Goal: Task Accomplishment & Management: Complete application form

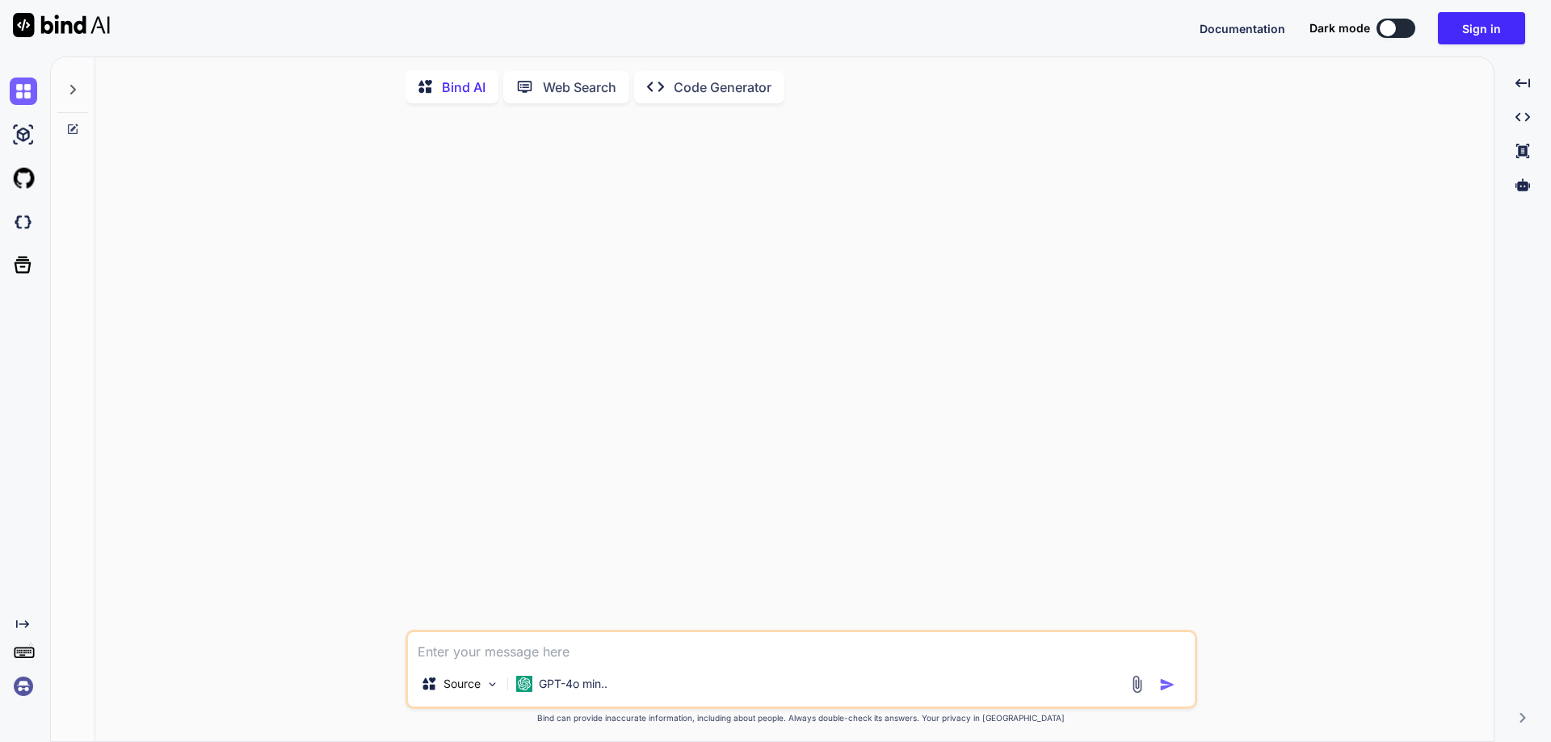
type textarea "x"
click at [22, 682] on img at bounding box center [23, 686] width 27 height 27
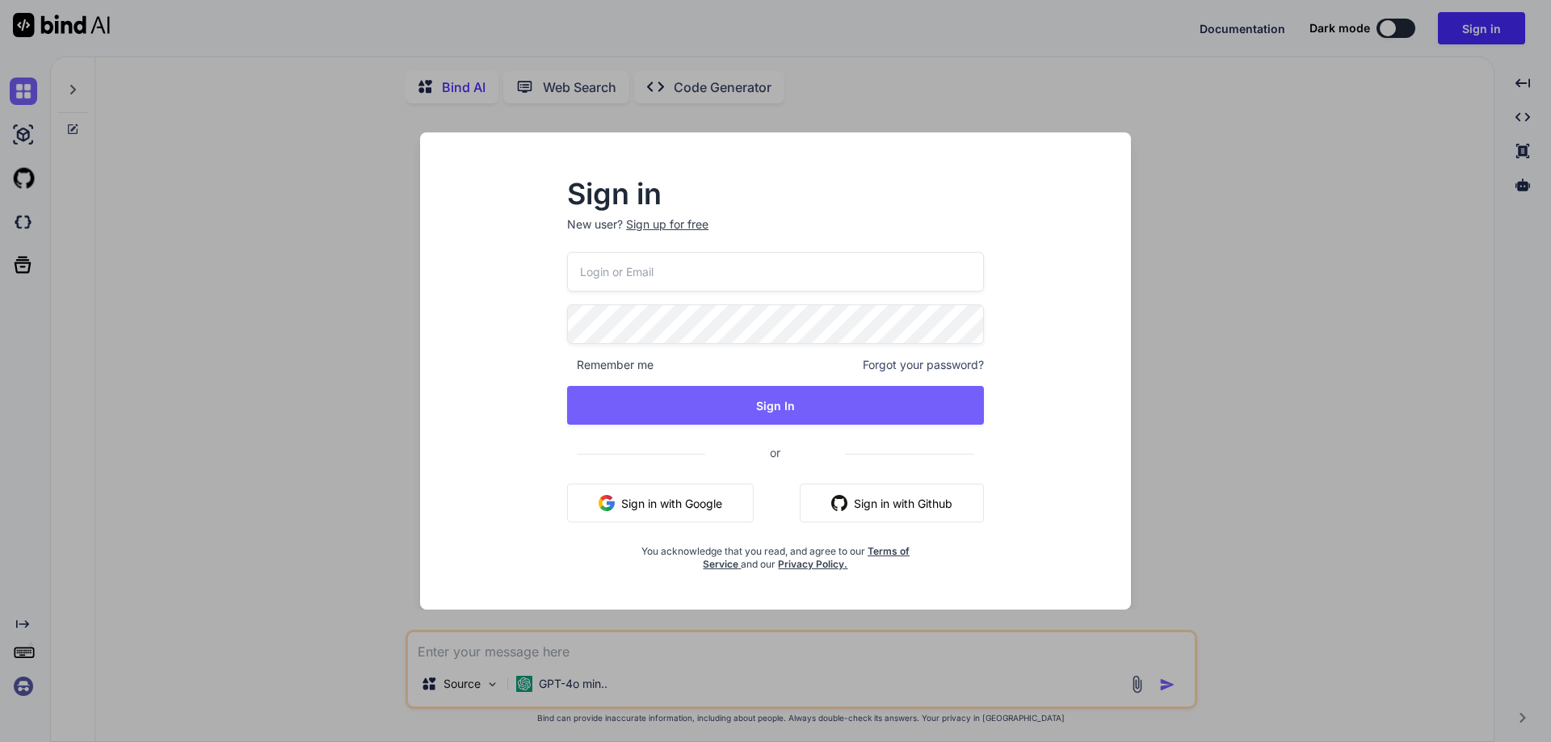
click at [695, 216] on div "Sign in New user? Sign up for free" at bounding box center [775, 216] width 417 height 71
click at [654, 225] on div "Sign up for free" at bounding box center [667, 224] width 82 height 16
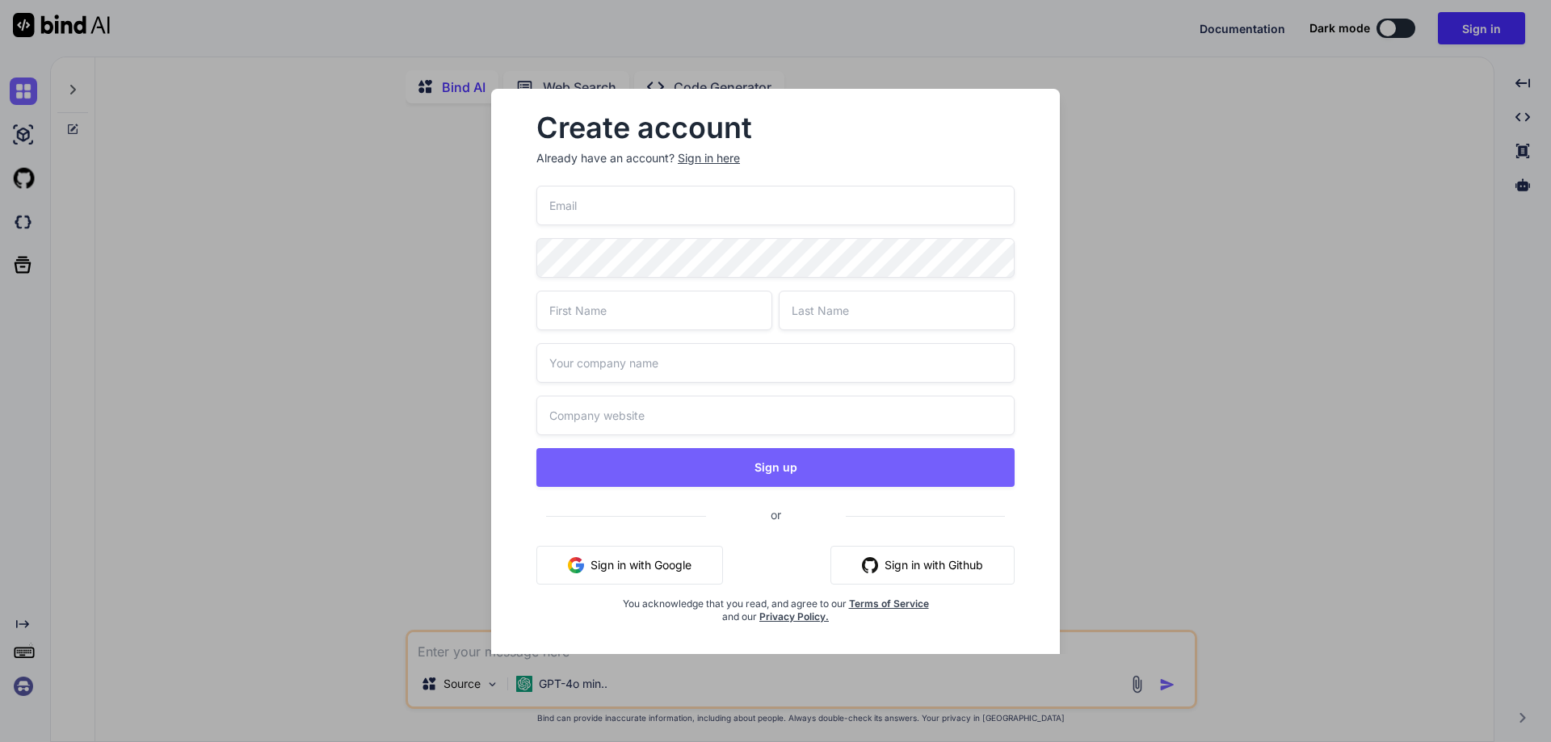
click at [611, 207] on input "email" at bounding box center [775, 206] width 478 height 40
paste input "[EMAIL_ADDRESS][DOMAIN_NAME]"
type input "[EMAIL_ADDRESS][DOMAIN_NAME]"
click at [600, 314] on input "text" at bounding box center [654, 311] width 236 height 40
type input "test"
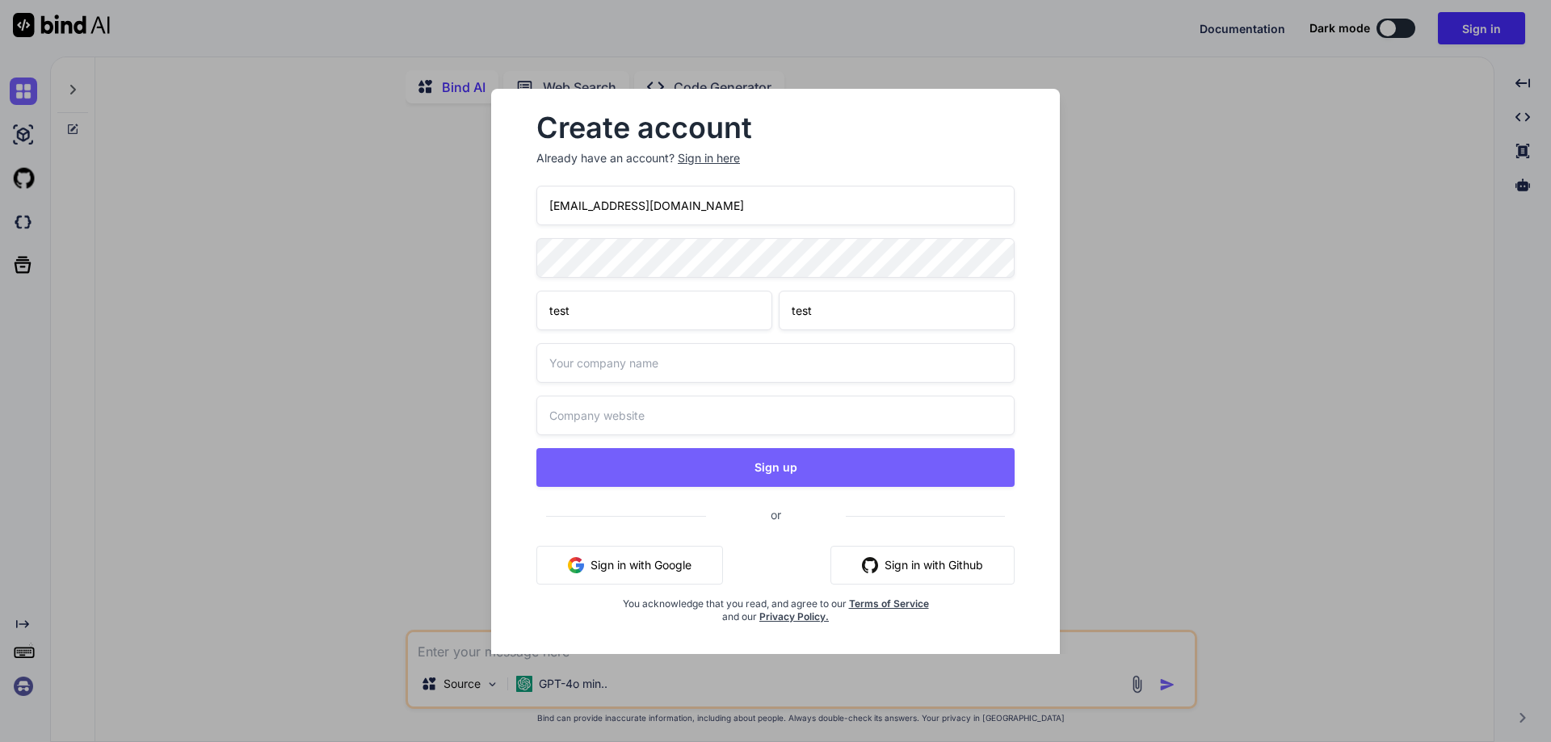
type input "test"
type input "[DOMAIN_NAME]"
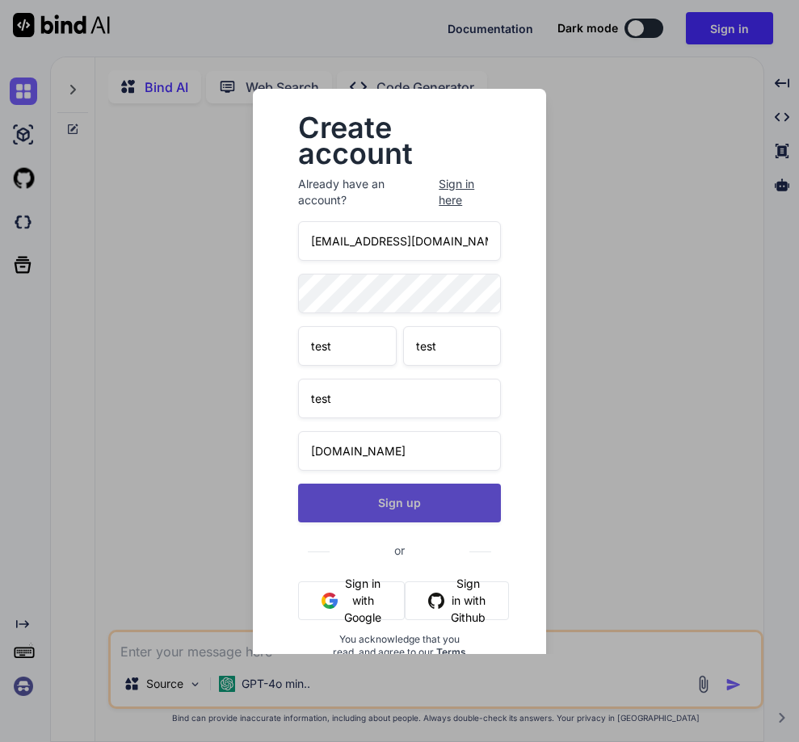
click at [421, 498] on button "Sign up" at bounding box center [399, 503] width 203 height 39
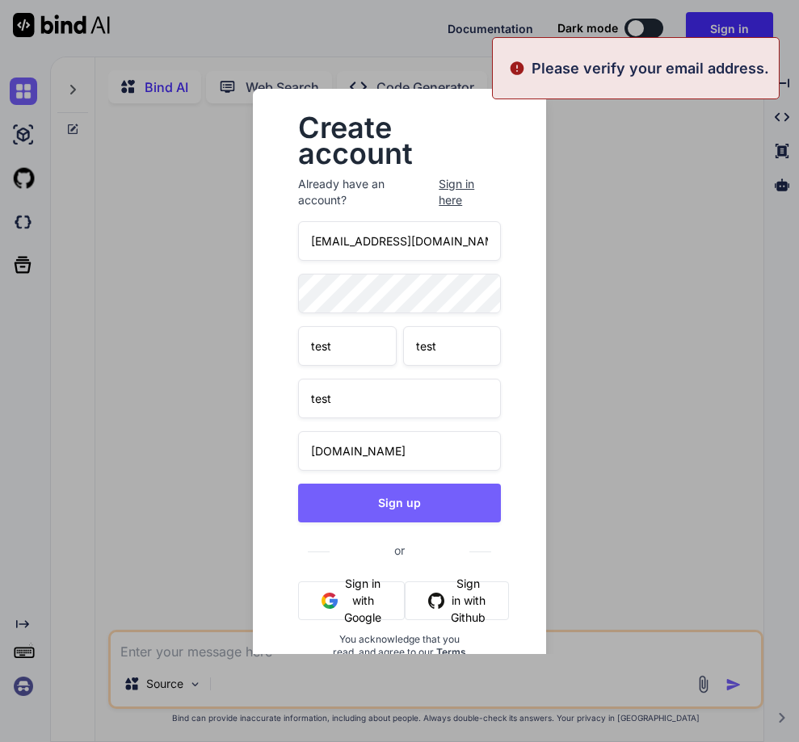
type textarea "x"
